Goal: Browse casually: Explore the website without a specific task or goal

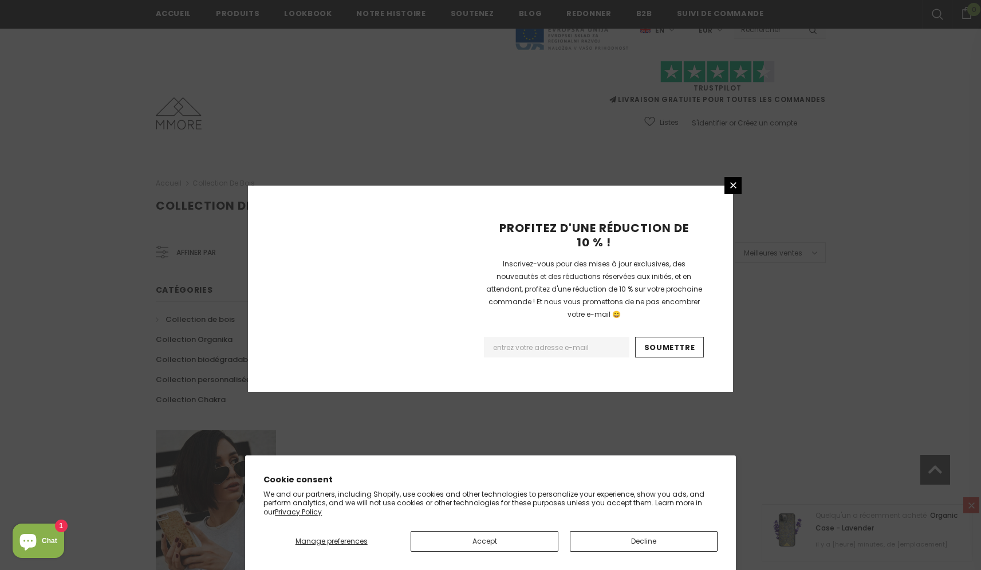
scroll to position [632, 0]
